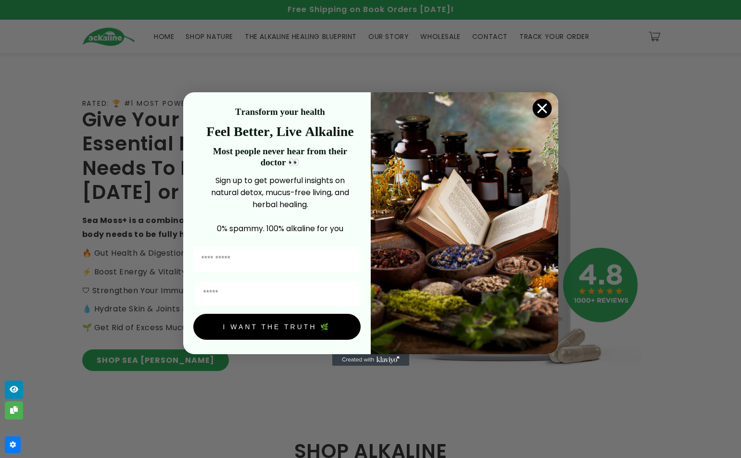
click at [541, 109] on icon "Close dialog" at bounding box center [542, 108] width 8 height 8
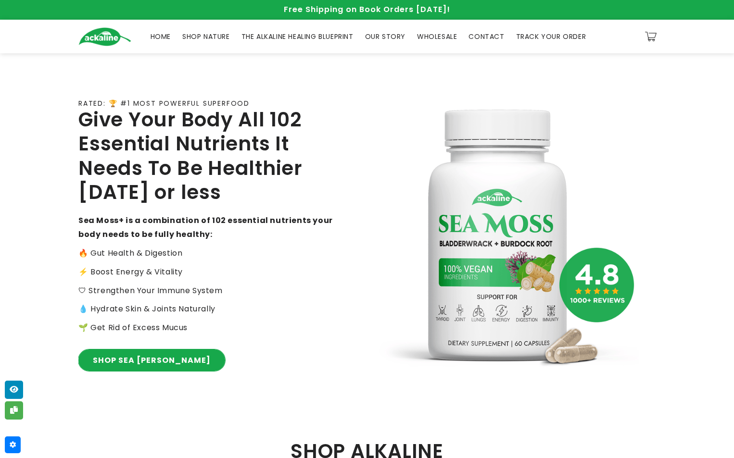
click at [139, 367] on link "SHOP SEA MOSS" at bounding box center [151, 361] width 147 height 22
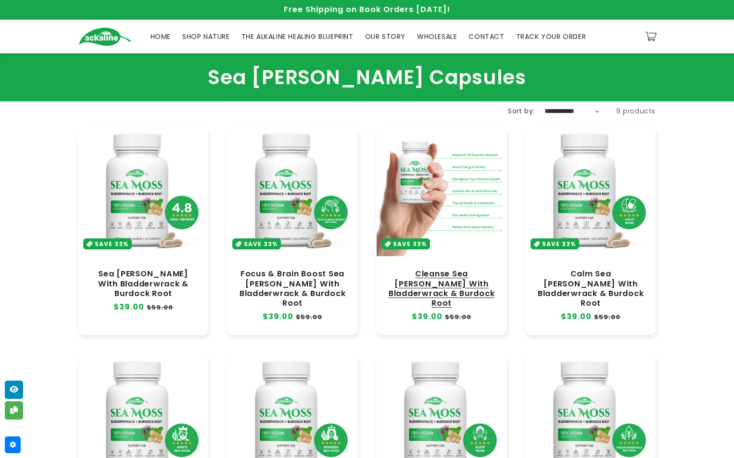
click at [392, 269] on link "Cleanse Sea Moss With Bladderwrack & Burdock Root" at bounding box center [441, 288] width 111 height 39
